Goal: Task Accomplishment & Management: Manage account settings

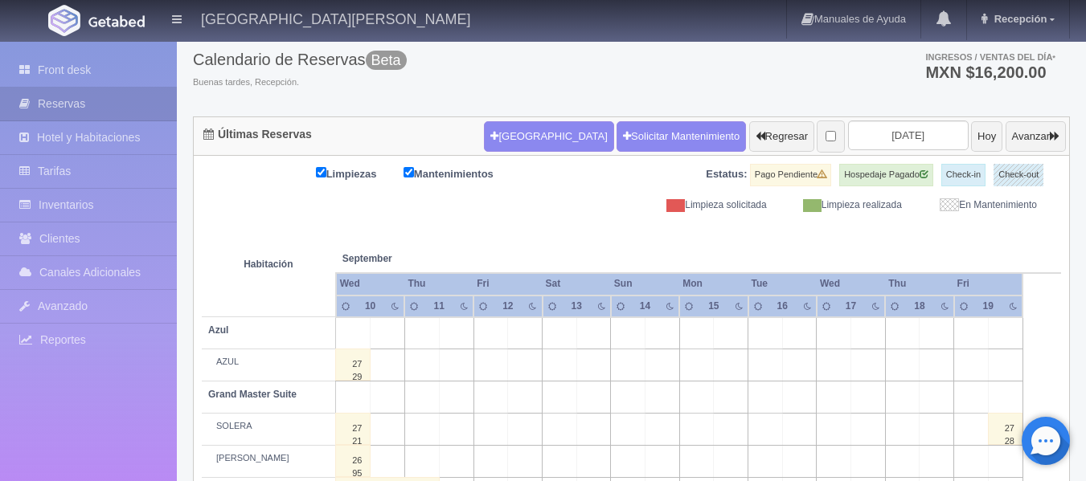
scroll to position [80, 0]
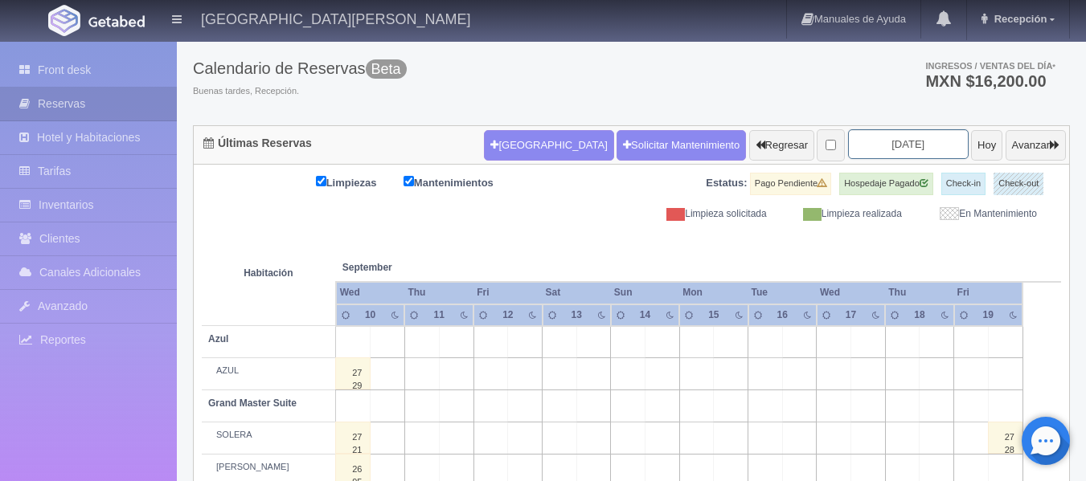
click at [886, 145] on input "2025-09-12" at bounding box center [908, 144] width 121 height 30
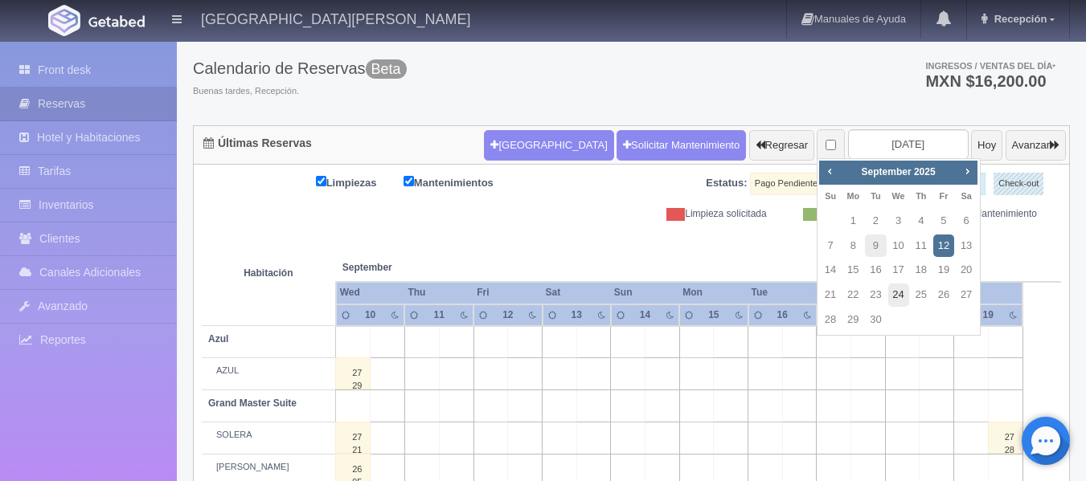
click at [895, 298] on link "24" at bounding box center [898, 295] width 21 height 23
type input "2025-09-24"
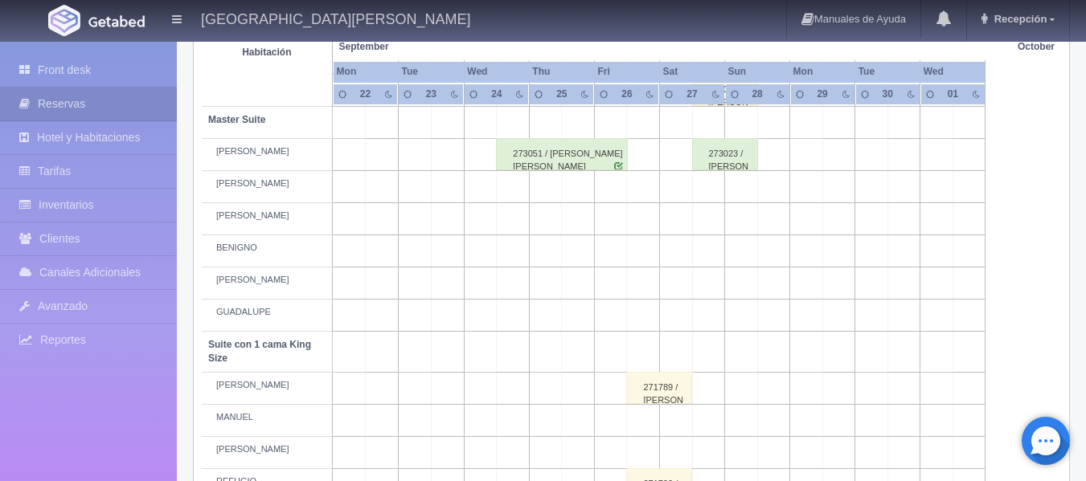
scroll to position [563, 0]
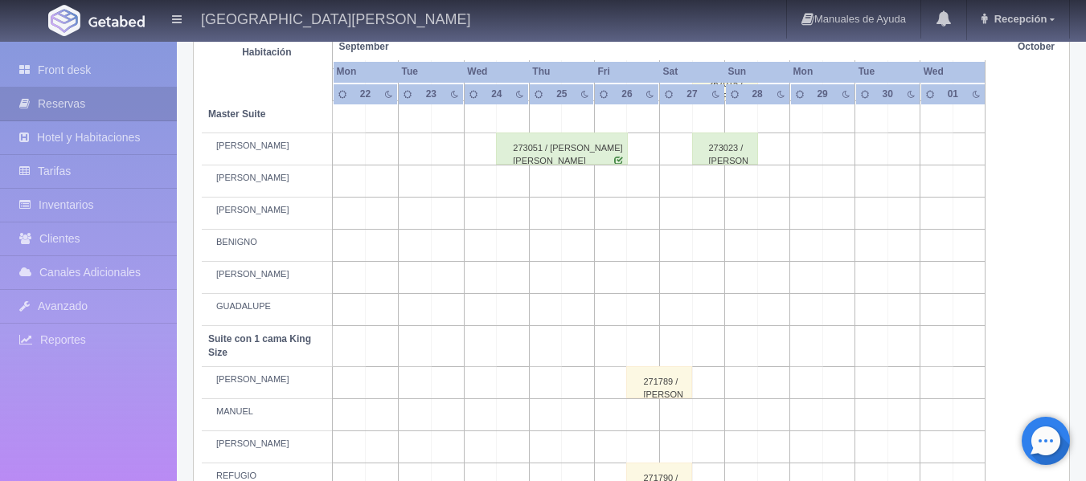
click at [551, 150] on div "273051 / JORGE H OROZCO SOTO" at bounding box center [562, 149] width 132 height 32
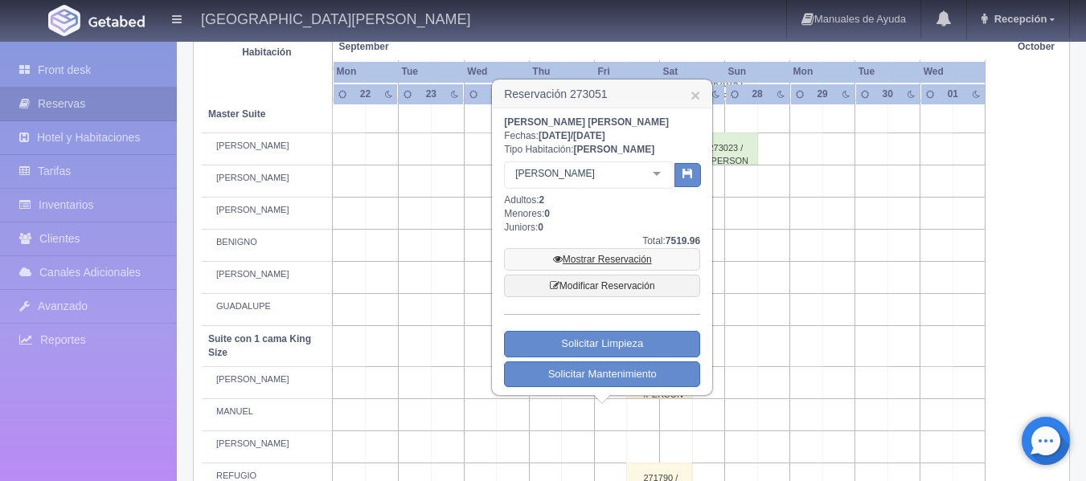
click at [590, 255] on link "Mostrar Reservación" at bounding box center [602, 259] width 196 height 23
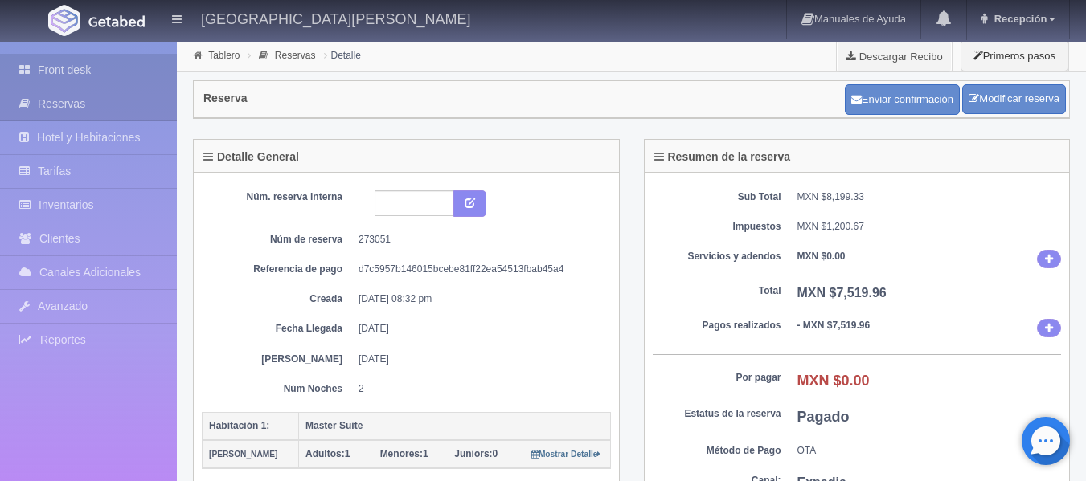
click at [85, 72] on link "Front desk" at bounding box center [88, 70] width 177 height 33
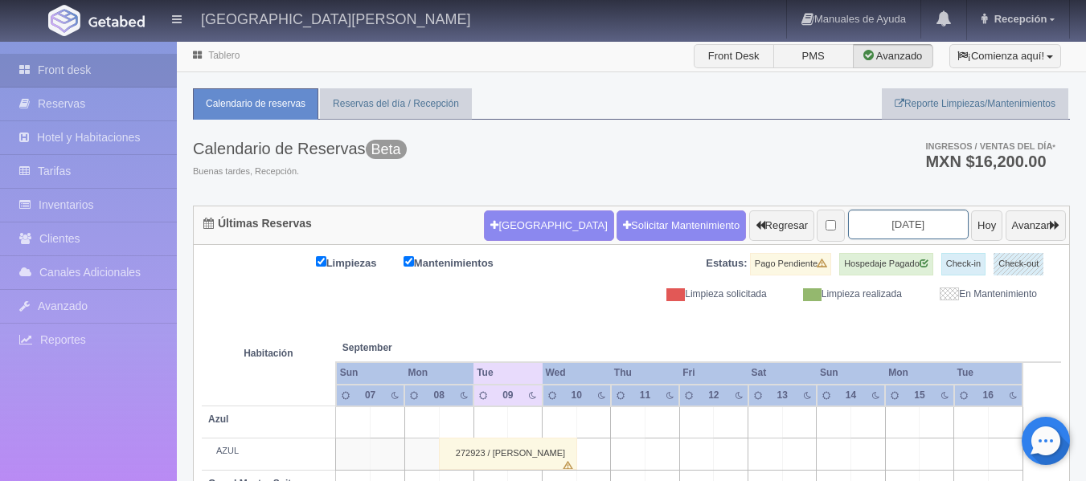
click at [886, 222] on input "[DATE]" at bounding box center [908, 225] width 121 height 30
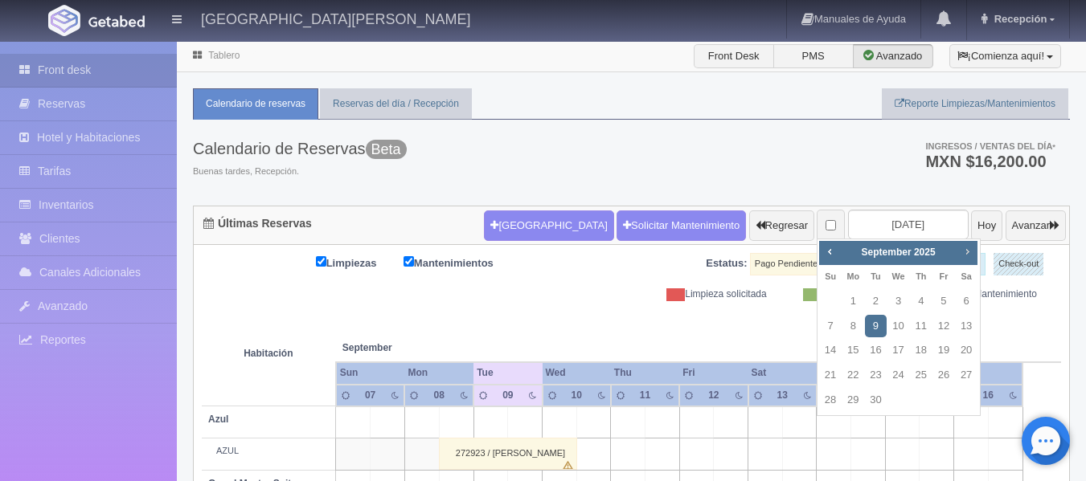
click at [970, 253] on span "Next" at bounding box center [966, 251] width 13 height 13
click at [961, 379] on link "27" at bounding box center [966, 375] width 21 height 23
type input "2025-12-27"
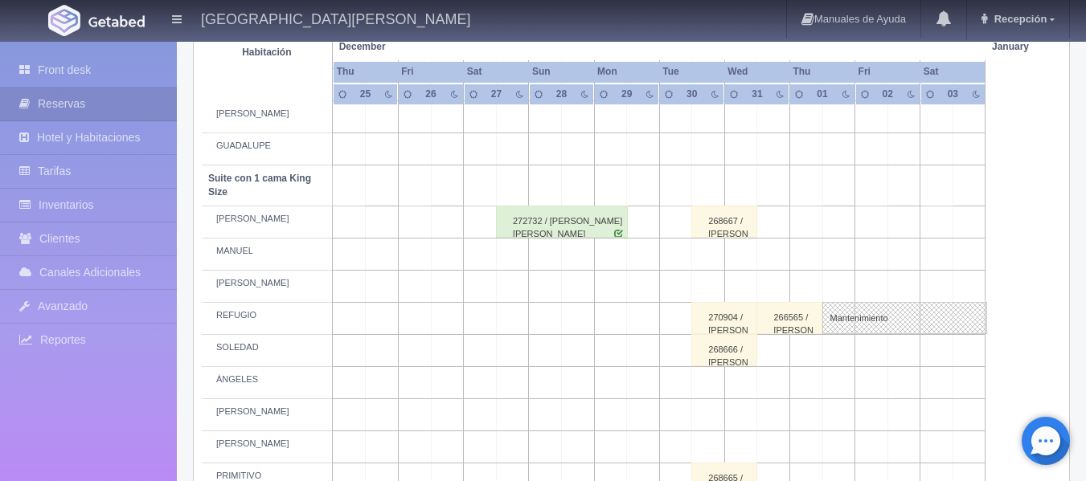
scroll to position [804, 0]
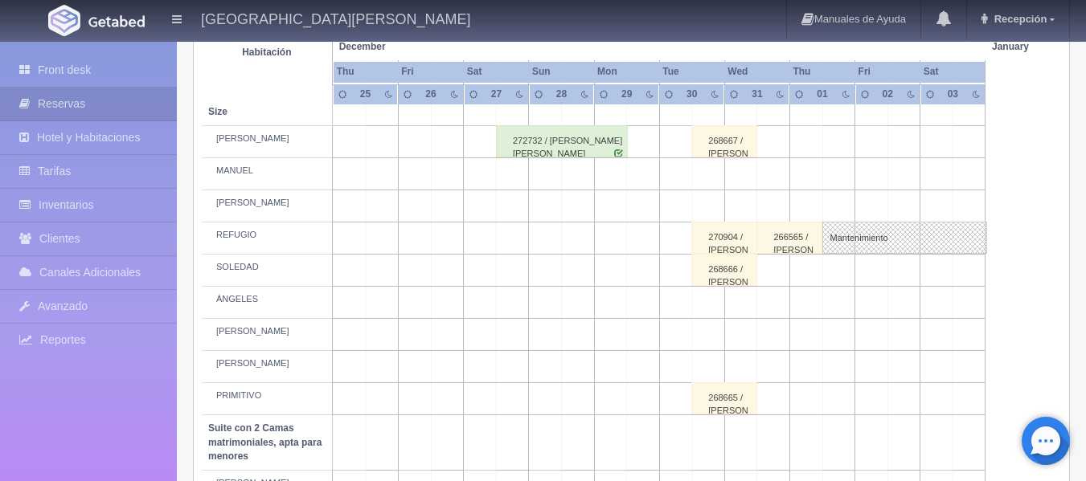
click at [536, 146] on div "272732 / [PERSON_NAME] [PERSON_NAME]" at bounding box center [562, 141] width 132 height 32
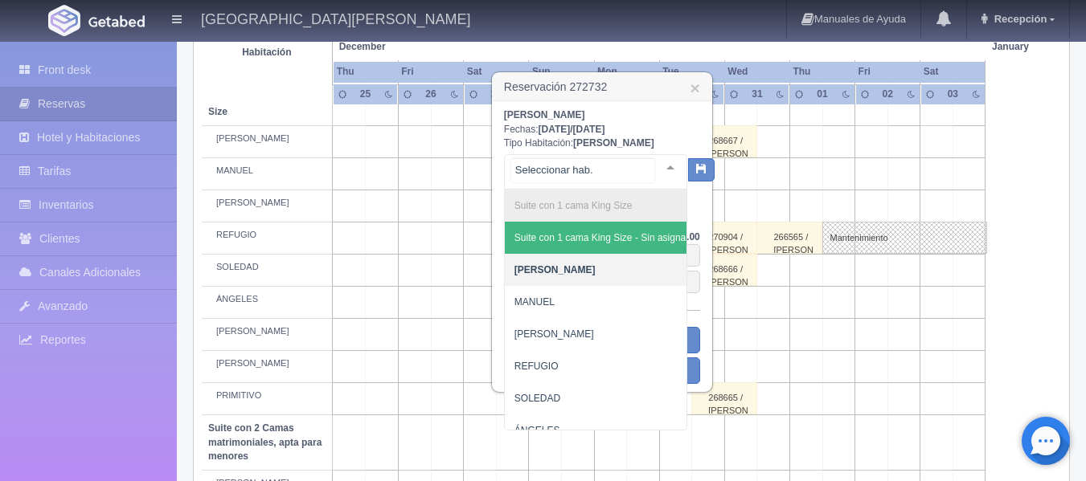
click at [653, 159] on div "Suite con 1 cama [PERSON_NAME] Size Suite con 1 cama [PERSON_NAME] Size - Sin a…" at bounding box center [595, 171] width 183 height 35
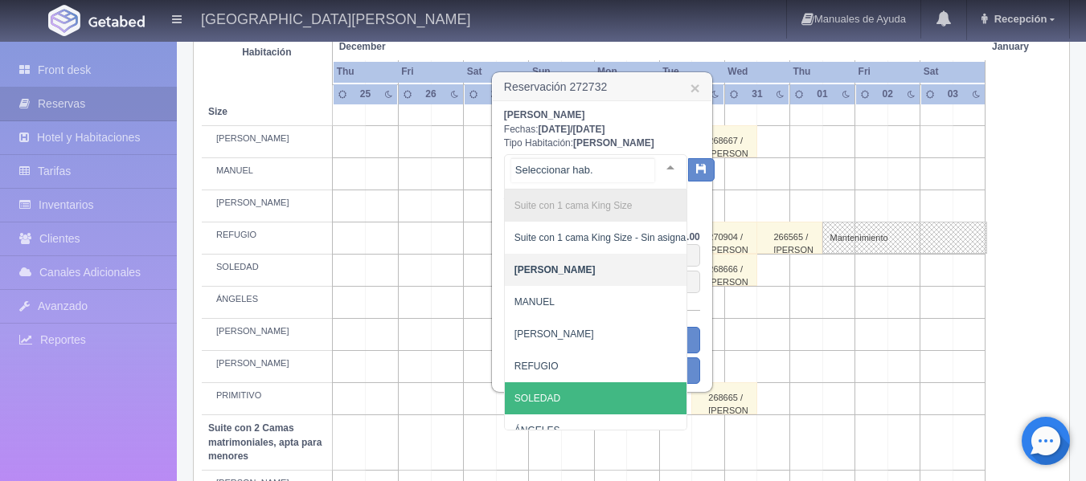
click at [592, 391] on span "SOLEDAD" at bounding box center [602, 399] width 194 height 32
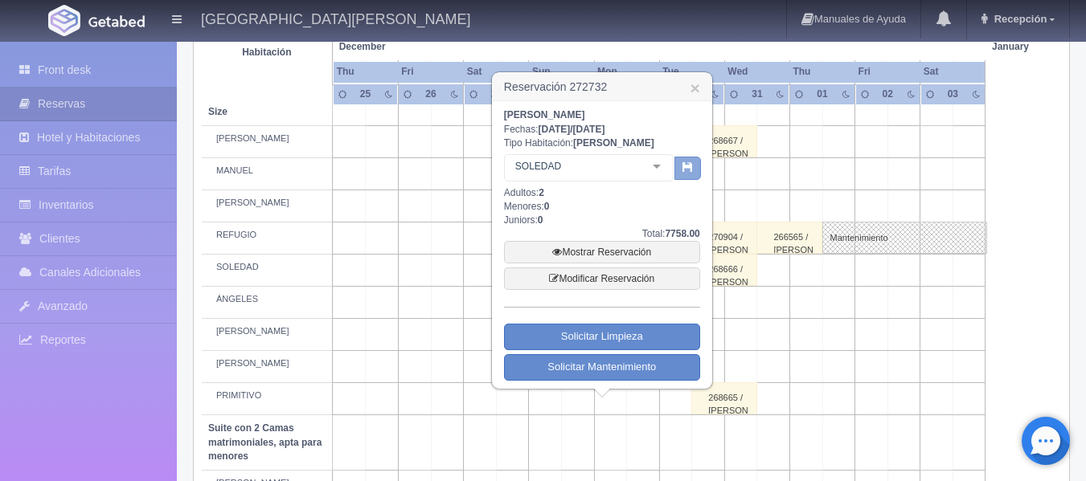
click at [686, 171] on icon "button" at bounding box center [687, 167] width 10 height 10
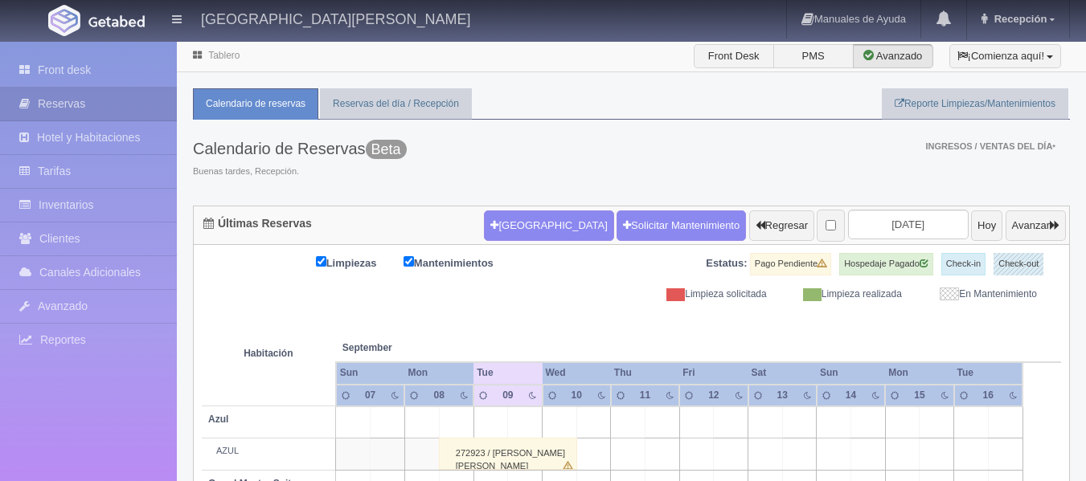
scroll to position [120, 0]
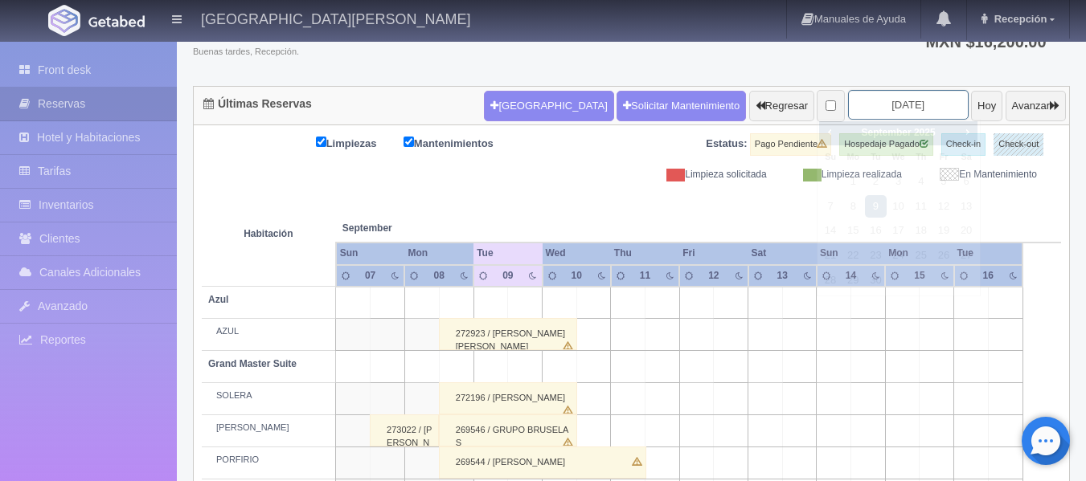
click at [878, 104] on input "[DATE]" at bounding box center [908, 105] width 121 height 30
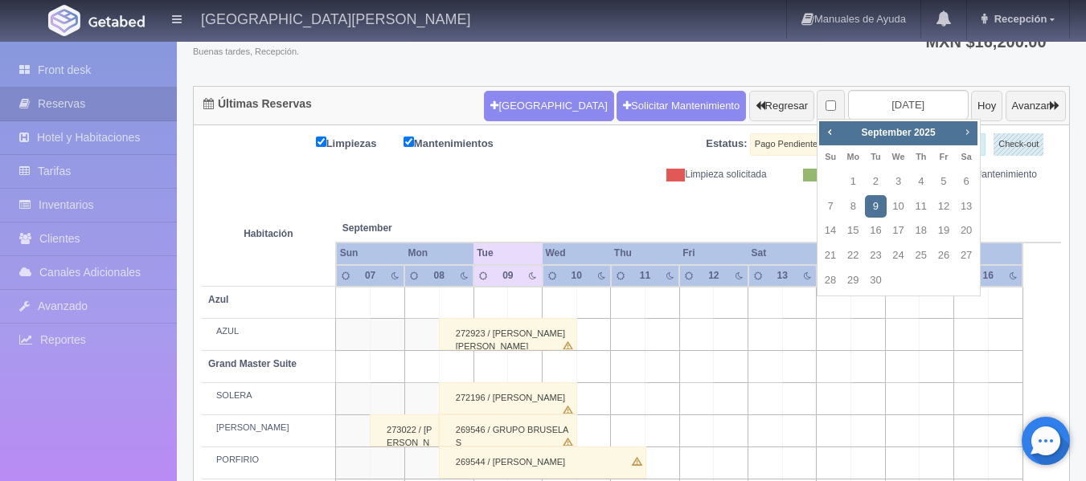
click at [964, 134] on span "Next" at bounding box center [966, 131] width 13 height 13
click at [964, 255] on link "27" at bounding box center [966, 255] width 21 height 23
type input "[DATE]"
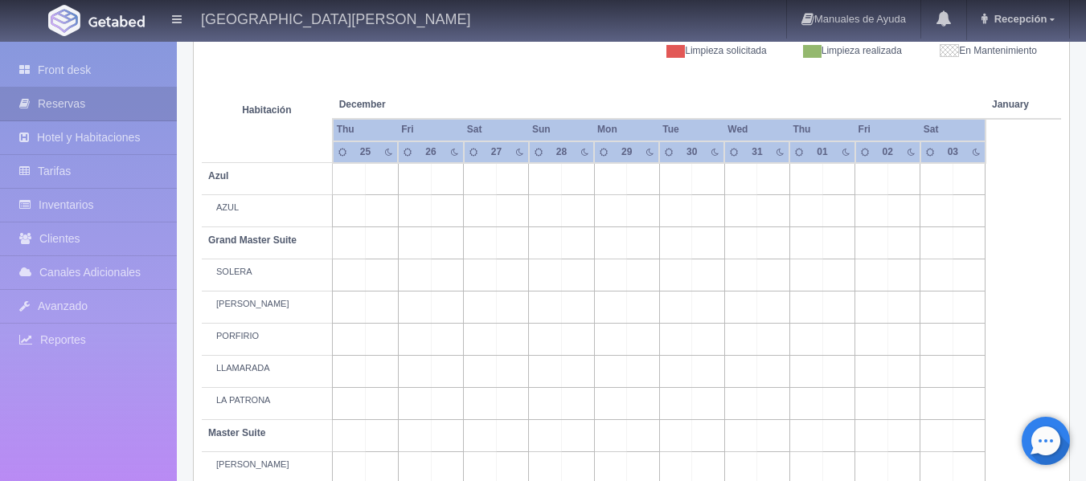
scroll to position [80, 0]
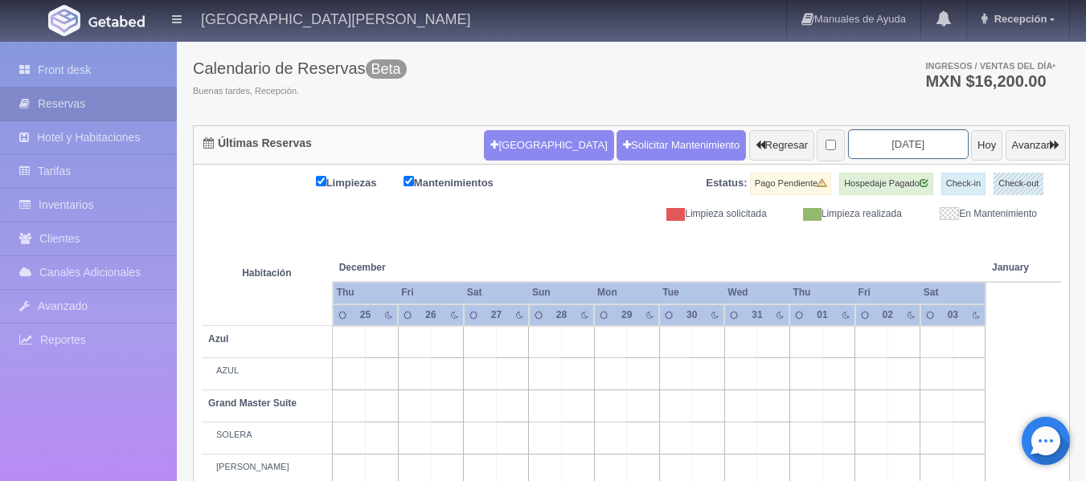
click at [854, 143] on input "2025-12-27" at bounding box center [908, 144] width 121 height 30
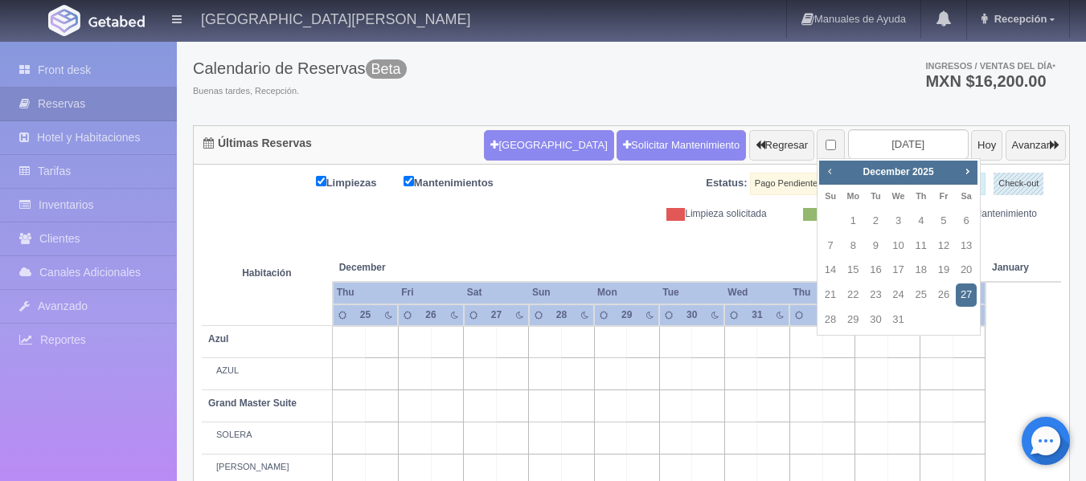
click at [826, 174] on span "Prev" at bounding box center [829, 171] width 13 height 13
click at [828, 175] on span "Prev" at bounding box center [829, 171] width 13 height 13
click at [899, 298] on link "24" at bounding box center [898, 295] width 21 height 23
type input "2025-09-24"
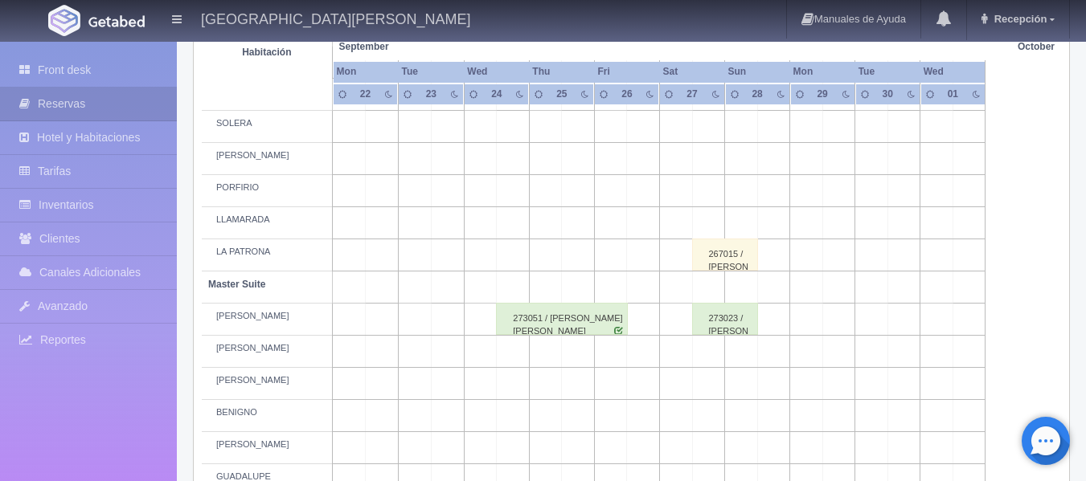
scroll to position [402, 0]
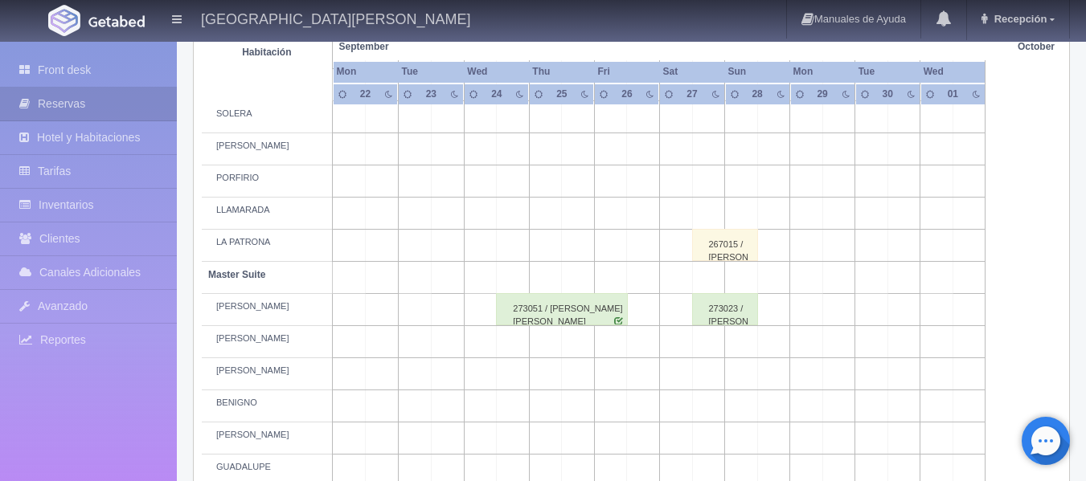
click at [511, 379] on td at bounding box center [513, 374] width 33 height 32
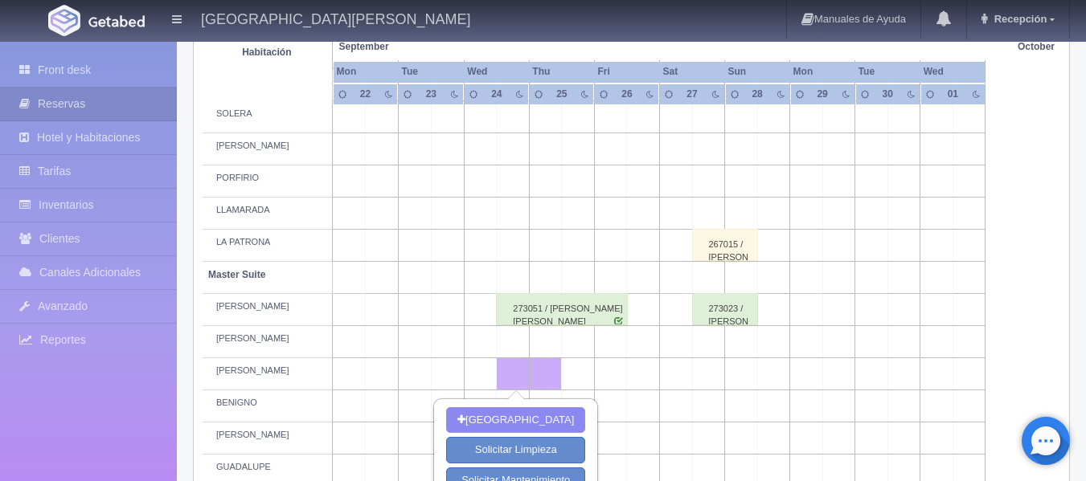
click at [605, 375] on td at bounding box center [610, 374] width 33 height 32
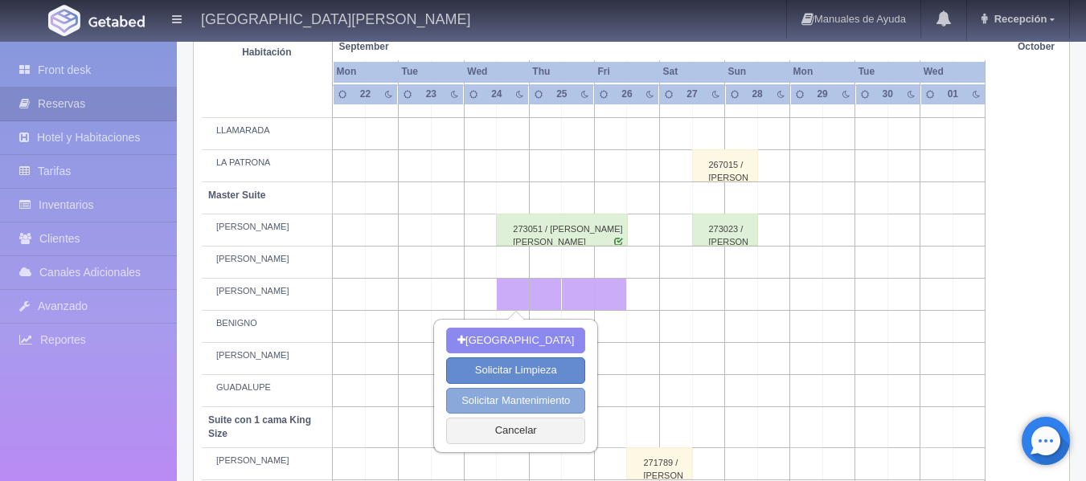
scroll to position [482, 0]
click at [513, 234] on div "273051 / [PERSON_NAME] [PERSON_NAME]" at bounding box center [562, 229] width 132 height 32
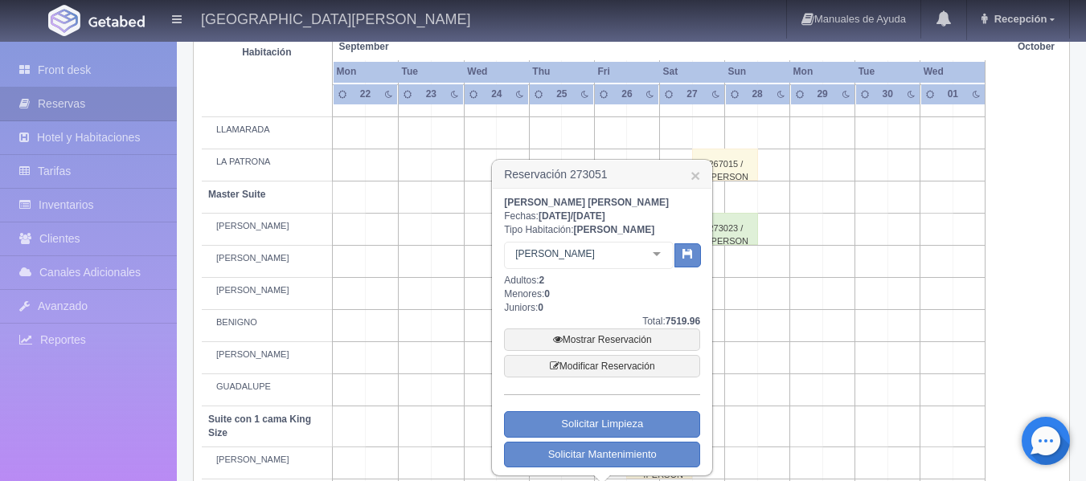
click at [665, 256] on div at bounding box center [657, 255] width 32 height 24
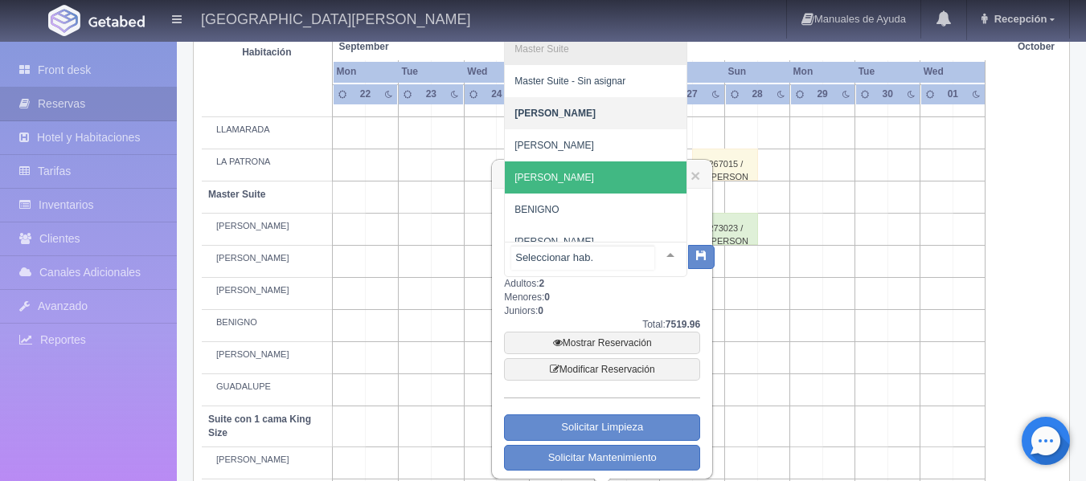
click at [588, 186] on span "[PERSON_NAME]" at bounding box center [596, 178] width 182 height 32
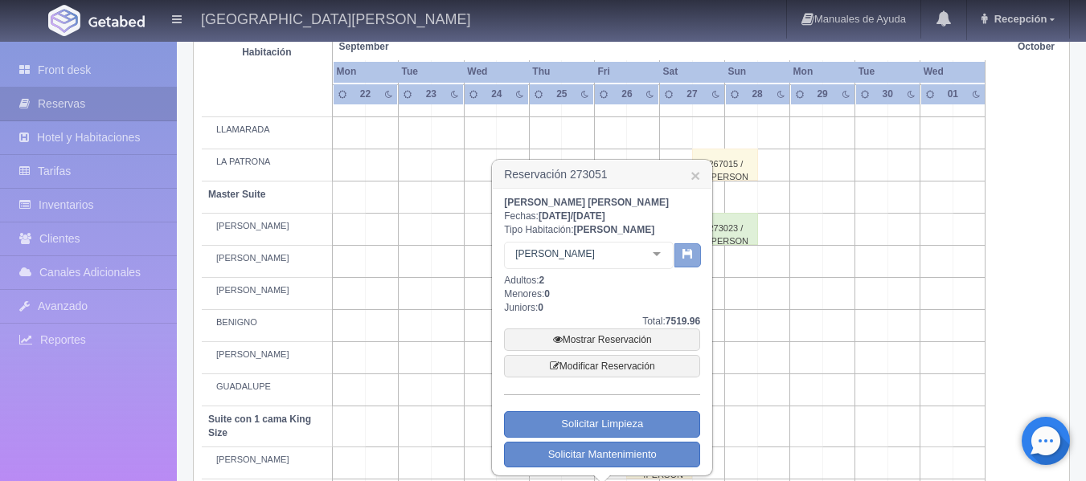
click at [686, 256] on icon "button" at bounding box center [687, 253] width 10 height 10
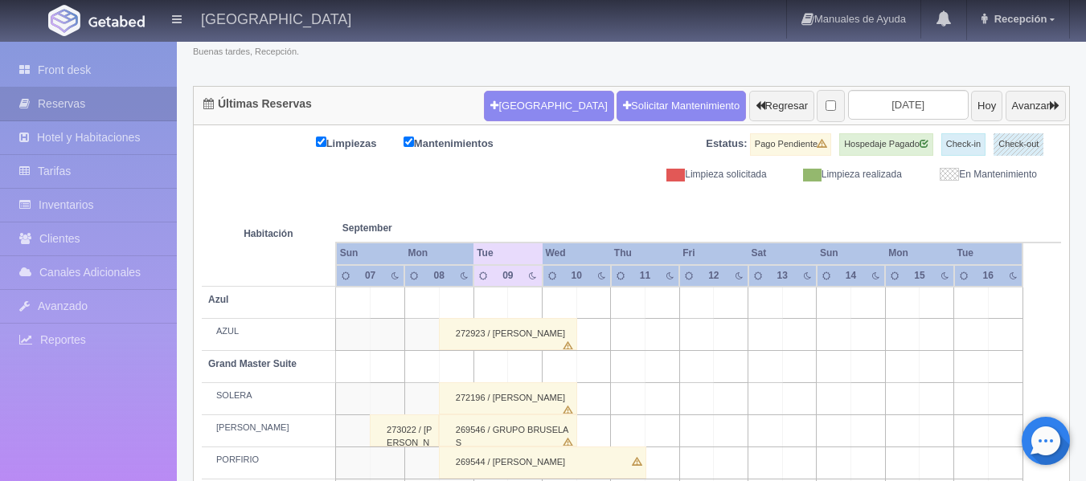
scroll to position [120, 0]
click at [871, 108] on input "2025-09-09" at bounding box center [908, 105] width 121 height 30
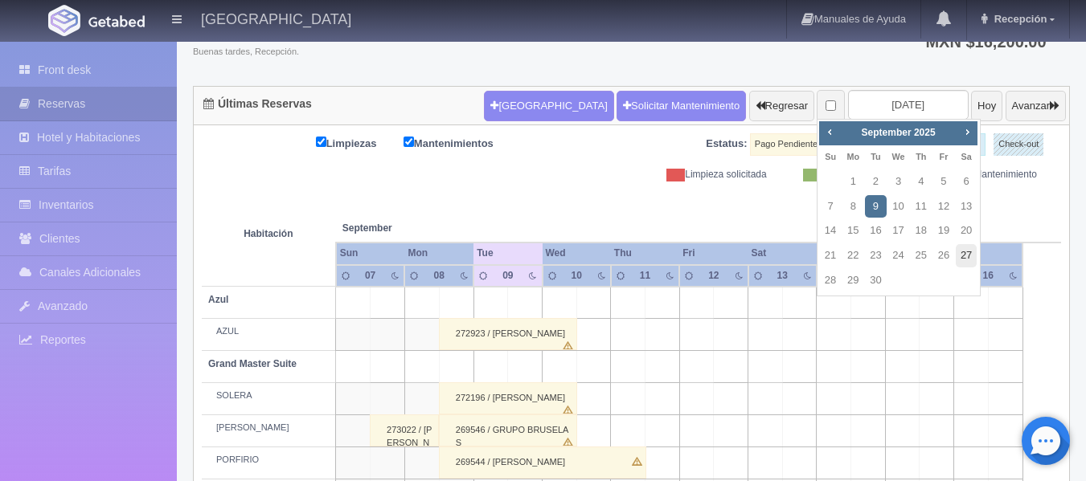
click at [960, 253] on link "27" at bounding box center [966, 255] width 21 height 23
type input "2025-09-27"
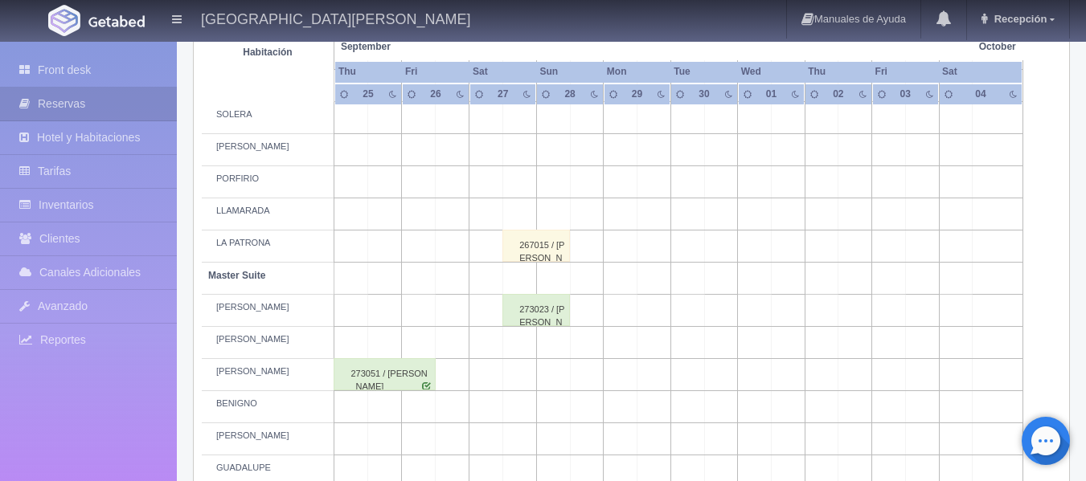
scroll to position [402, 0]
click at [531, 314] on div "273023 / [PERSON_NAME]" at bounding box center [536, 309] width 68 height 32
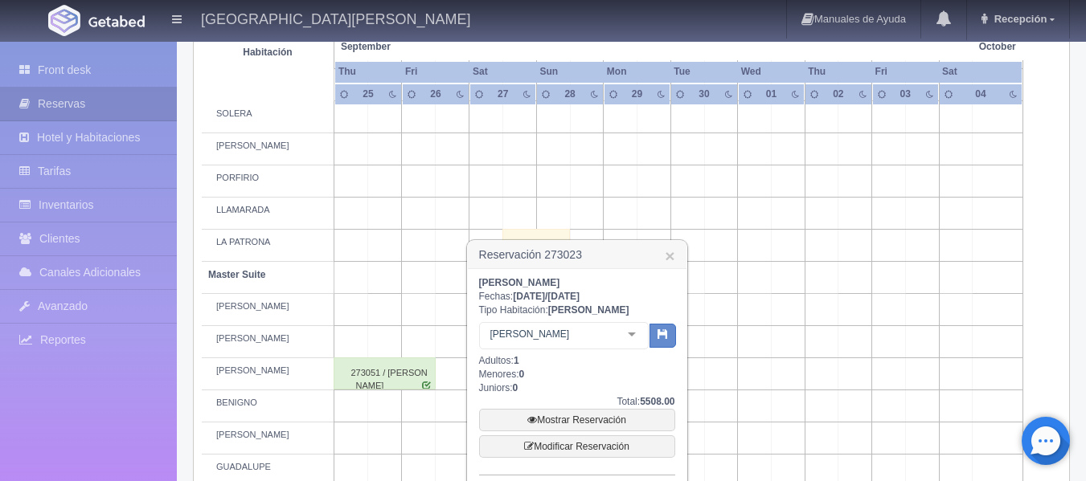
click at [631, 338] on div at bounding box center [632, 335] width 32 height 24
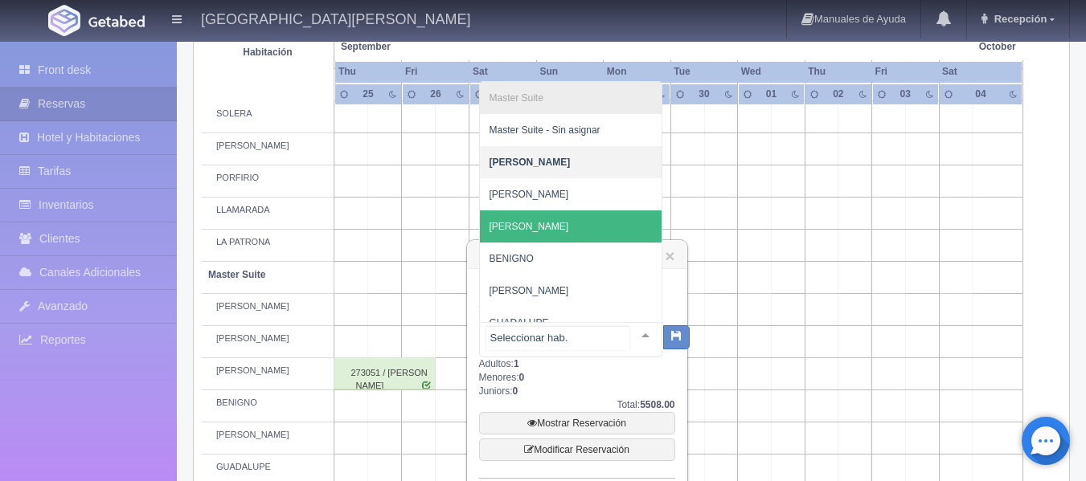
click at [581, 235] on span "[PERSON_NAME]" at bounding box center [571, 227] width 182 height 32
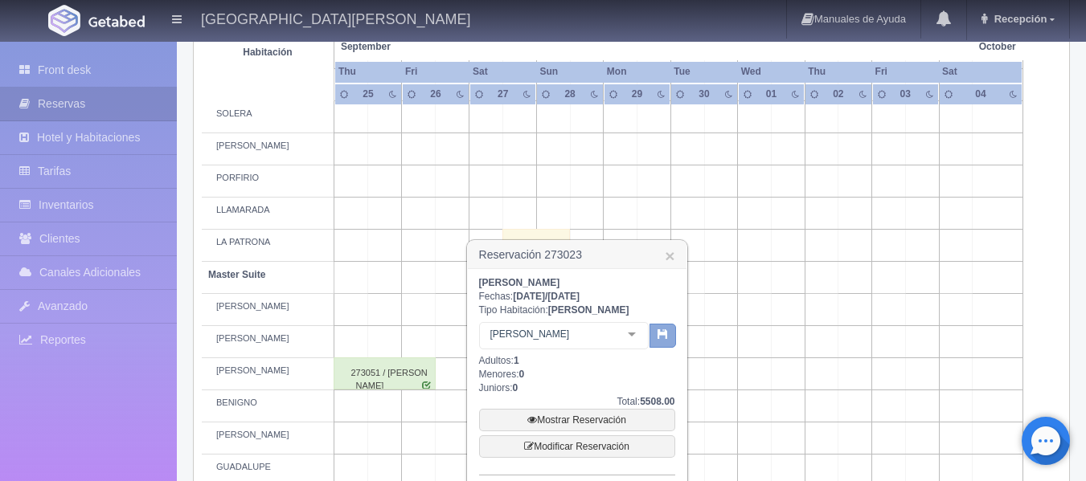
click at [665, 338] on icon "button" at bounding box center [662, 334] width 10 height 10
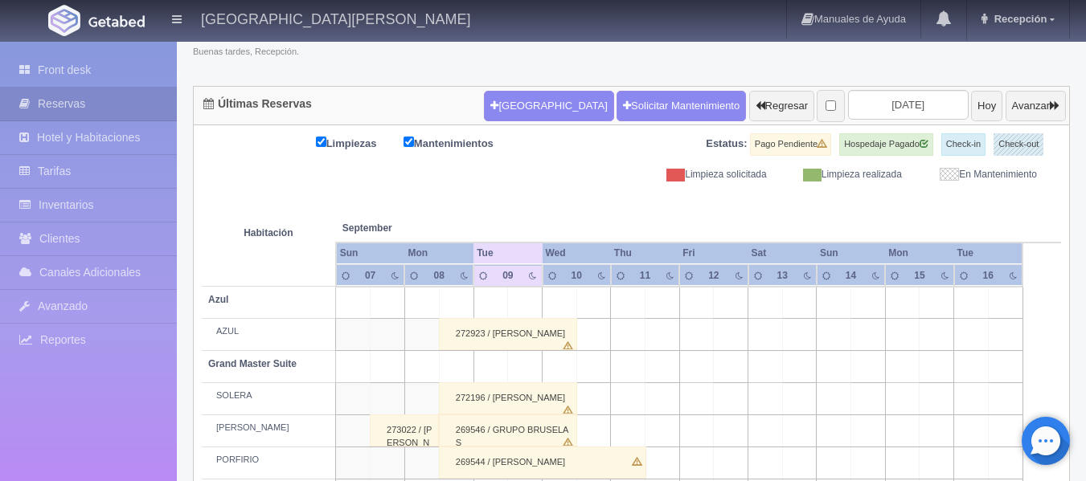
scroll to position [120, 0]
